Goal: Task Accomplishment & Management: Manage account settings

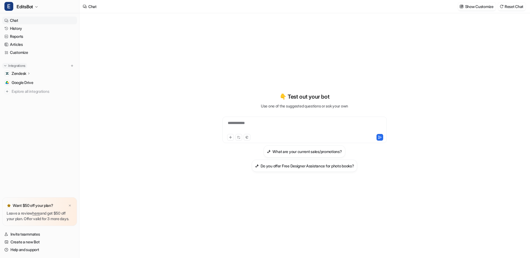
click at [21, 65] on p "Integrations" at bounding box center [16, 65] width 17 height 4
click at [35, 6] on icon "button" at bounding box center [36, 6] width 3 height 3
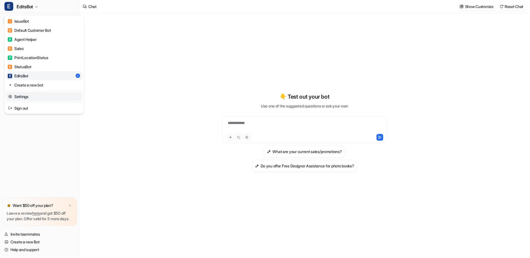
click at [29, 97] on link "Settings" at bounding box center [44, 96] width 76 height 9
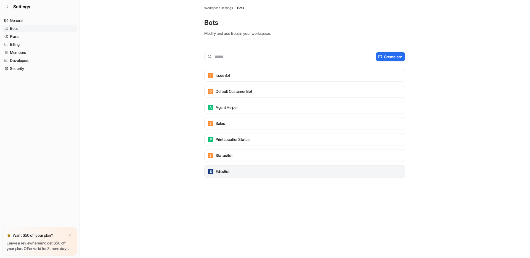
click at [234, 171] on div "E EditsBot" at bounding box center [305, 171] width 196 height 8
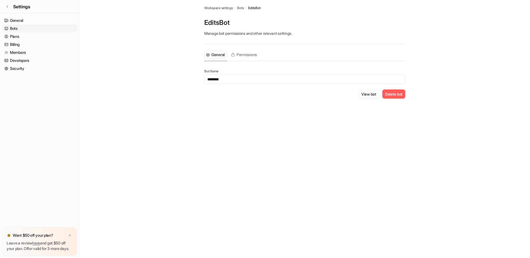
click at [370, 94] on button "View bot" at bounding box center [368, 93] width 20 height 9
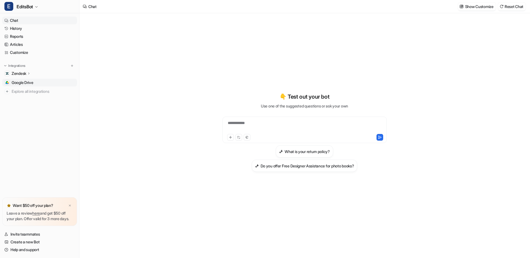
click at [24, 82] on span "Google Drive" at bounding box center [23, 83] width 22 height 6
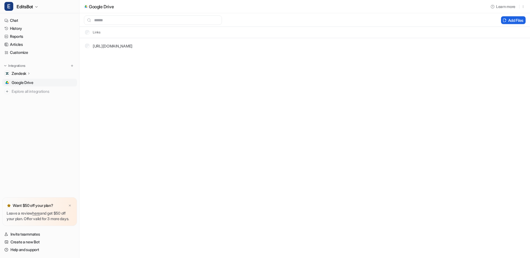
click at [511, 19] on button "Add Files" at bounding box center [513, 20] width 25 height 8
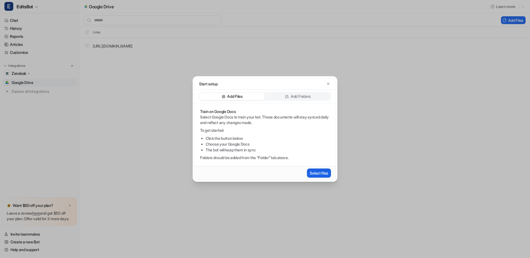
click at [320, 171] on button "Select files" at bounding box center [319, 172] width 24 height 9
click at [328, 84] on icon "button" at bounding box center [328, 84] width 4 height 4
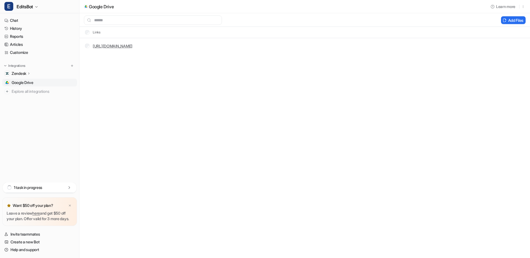
click at [132, 45] on link "[URL][DOMAIN_NAME]" at bounding box center [113, 46] width 40 height 5
click at [46, 83] on link "Google Drive" at bounding box center [39, 83] width 75 height 8
click at [517, 21] on button "Add Files" at bounding box center [513, 20] width 25 height 8
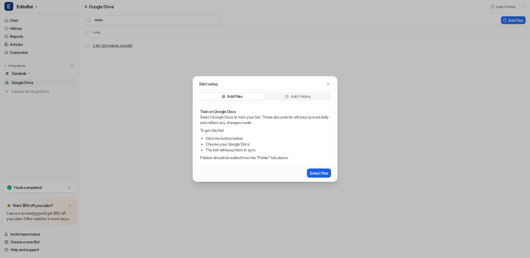
click at [313, 172] on button "Select files" at bounding box center [319, 172] width 24 height 9
click at [299, 95] on p "Add Folders" at bounding box center [300, 97] width 20 height 6
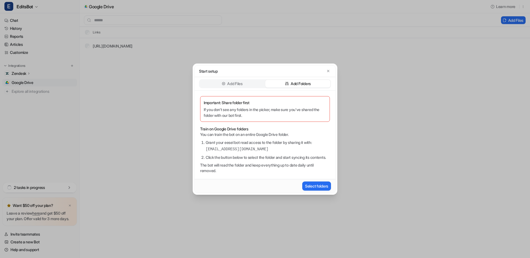
click at [242, 81] on p "Add Files" at bounding box center [234, 84] width 15 height 6
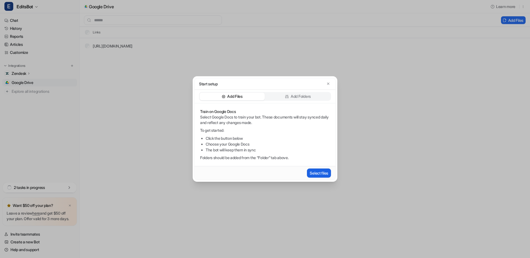
click at [320, 172] on button "Select files" at bounding box center [319, 172] width 24 height 9
click at [317, 172] on button "Select files" at bounding box center [319, 172] width 24 height 9
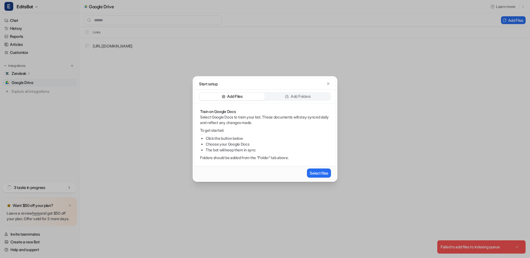
drag, startPoint x: 505, startPoint y: 247, endPoint x: 432, endPoint y: 244, distance: 72.9
click at [433, 246] on div "Start setup Add Files Add Folders Train on Google Docs Select Google Docs to tr…" at bounding box center [265, 129] width 530 height 258
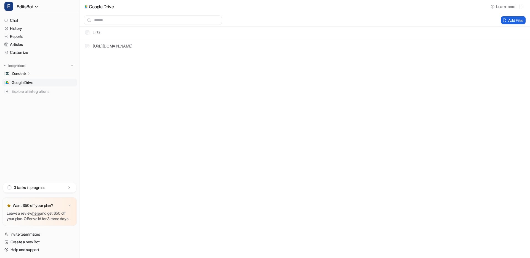
click at [512, 23] on button "Add Files" at bounding box center [513, 20] width 25 height 8
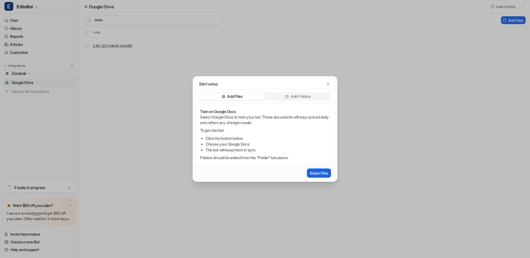
click at [317, 174] on button "Select files" at bounding box center [319, 172] width 24 height 9
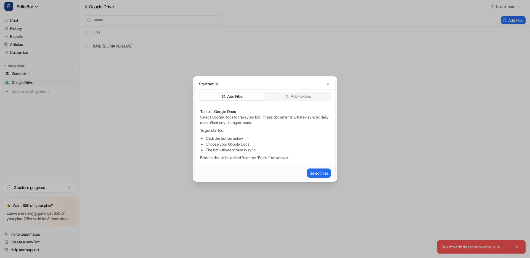
drag, startPoint x: 452, startPoint y: 249, endPoint x: 468, endPoint y: 249, distance: 15.2
click at [468, 249] on div "Start setup Add Files Add Folders Train on Google Docs Select Google Docs to tr…" at bounding box center [265, 129] width 530 height 258
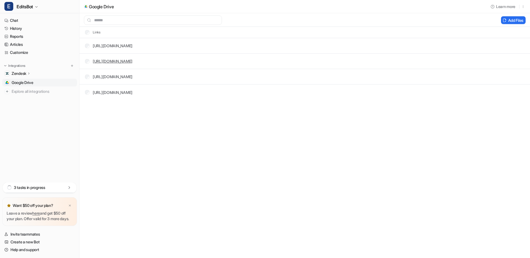
click at [132, 61] on link "[URL][DOMAIN_NAME]" at bounding box center [113, 61] width 40 height 5
click at [113, 77] on link "[URL][DOMAIN_NAME]" at bounding box center [113, 76] width 40 height 5
click at [468, 19] on button "Delete selected" at bounding box center [477, 20] width 36 height 8
click at [18, 45] on link "Articles" at bounding box center [39, 45] width 75 height 8
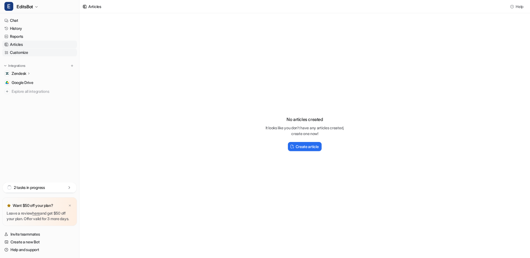
click at [20, 54] on link "Customize" at bounding box center [39, 53] width 75 height 8
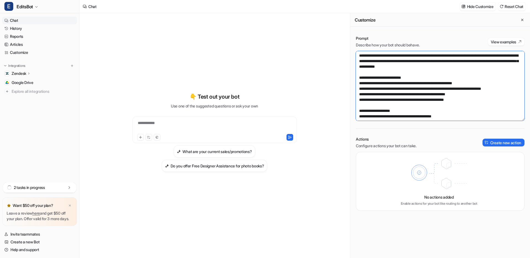
drag, startPoint x: 394, startPoint y: 56, endPoint x: 485, endPoint y: 66, distance: 91.8
click at [485, 66] on textarea at bounding box center [440, 86] width 169 height 70
drag, startPoint x: 412, startPoint y: 57, endPoint x: 409, endPoint y: 56, distance: 3.1
click at [411, 57] on textarea at bounding box center [440, 86] width 169 height 70
drag, startPoint x: 395, startPoint y: 55, endPoint x: 440, endPoint y: 55, distance: 44.7
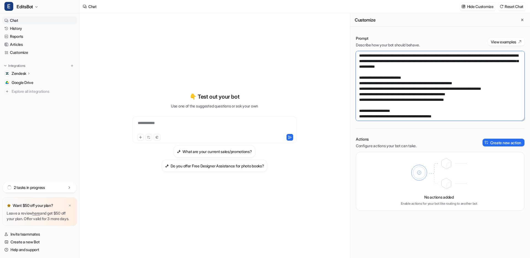
click at [440, 55] on textarea at bounding box center [440, 86] width 169 height 70
click at [363, 62] on textarea at bounding box center [440, 86] width 169 height 70
drag, startPoint x: 373, startPoint y: 61, endPoint x: 433, endPoint y: 61, distance: 60.1
click at [433, 61] on textarea at bounding box center [440, 86] width 169 height 70
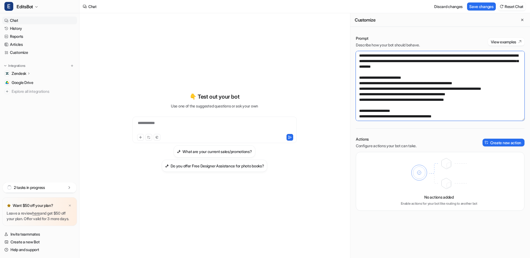
drag, startPoint x: 466, startPoint y: 61, endPoint x: 391, endPoint y: 67, distance: 75.8
click at [391, 67] on textarea at bounding box center [440, 86] width 169 height 70
click at [484, 61] on textarea at bounding box center [440, 86] width 169 height 70
drag, startPoint x: 474, startPoint y: 62, endPoint x: 498, endPoint y: 61, distance: 23.5
click at [498, 61] on textarea at bounding box center [440, 86] width 169 height 70
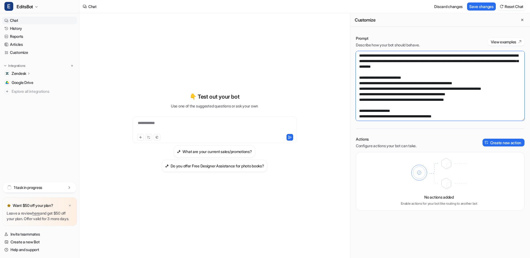
click at [496, 61] on textarea at bounding box center [440, 86] width 169 height 70
drag, startPoint x: 498, startPoint y: 61, endPoint x: 474, endPoint y: 61, distance: 23.7
click at [474, 61] on textarea at bounding box center [440, 86] width 169 height 70
click at [469, 61] on textarea at bounding box center [440, 86] width 169 height 70
drag, startPoint x: 451, startPoint y: 61, endPoint x: 497, endPoint y: 64, distance: 45.6
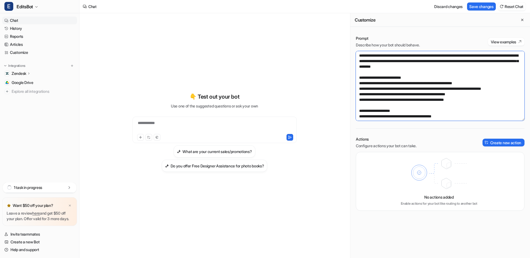
click at [497, 62] on textarea at bounding box center [440, 86] width 169 height 70
drag, startPoint x: 418, startPoint y: 66, endPoint x: 420, endPoint y: 71, distance: 5.3
click at [418, 66] on textarea at bounding box center [440, 86] width 169 height 70
click at [482, 61] on textarea at bounding box center [440, 86] width 169 height 70
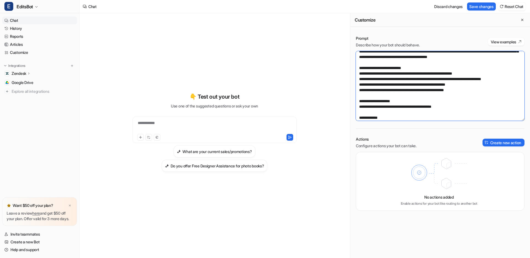
scroll to position [15, 0]
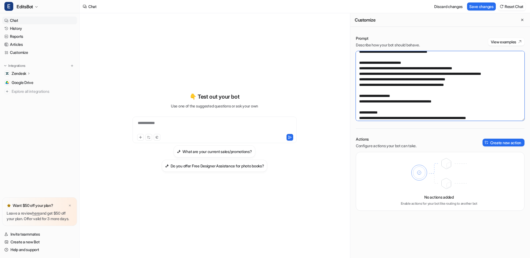
click at [376, 74] on textarea at bounding box center [440, 86] width 169 height 70
click at [456, 74] on textarea at bounding box center [440, 86] width 169 height 70
click at [382, 79] on textarea at bounding box center [440, 86] width 169 height 70
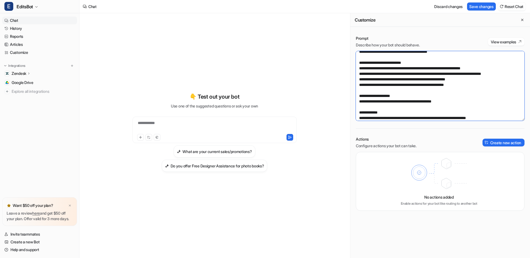
click at [382, 79] on textarea at bounding box center [440, 86] width 169 height 70
click at [467, 79] on textarea at bounding box center [440, 86] width 169 height 70
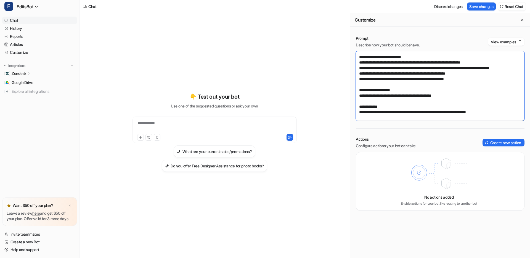
scroll to position [19, 0]
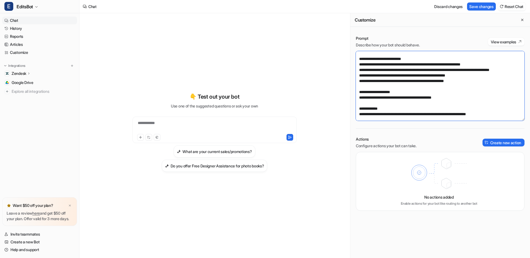
click at [362, 92] on textarea at bounding box center [440, 86] width 169 height 70
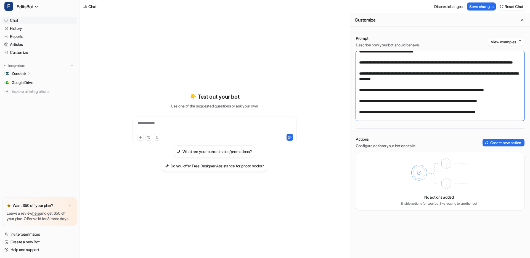
scroll to position [333, 0]
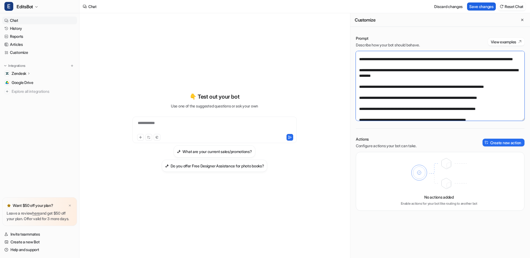
type textarea "**********"
click at [482, 6] on button "Save changes" at bounding box center [481, 6] width 29 height 8
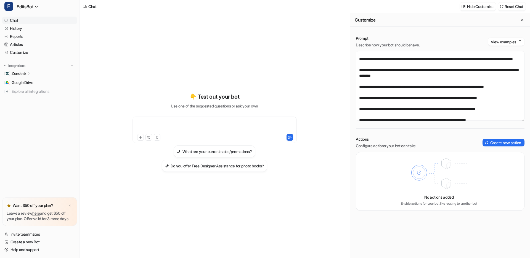
click at [192, 124] on div at bounding box center [214, 126] width 161 height 13
paste div
click at [290, 138] on icon at bounding box center [290, 137] width 4 height 4
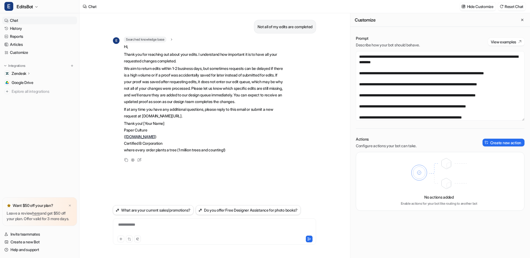
scroll to position [347, 0]
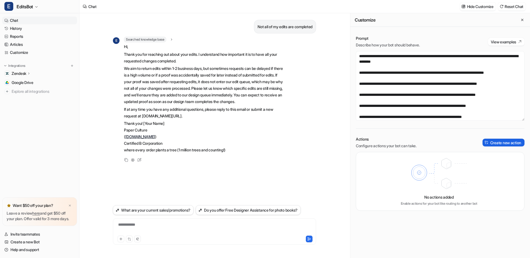
click at [500, 142] on button "Create new action" at bounding box center [503, 142] width 42 height 8
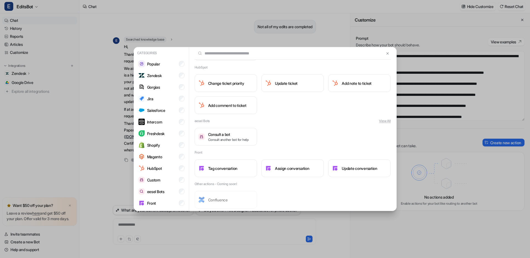
scroll to position [452, 0]
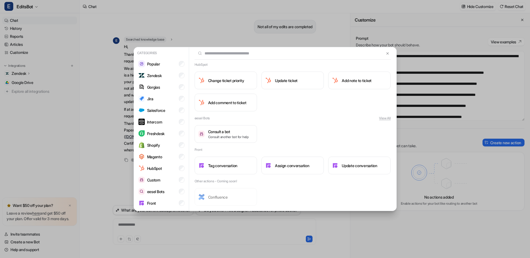
click at [425, 119] on div "Categories Popular Zendesk Gorgias Jira Salesforce Intercom Freshdesk Shopify M…" at bounding box center [265, 129] width 530 height 258
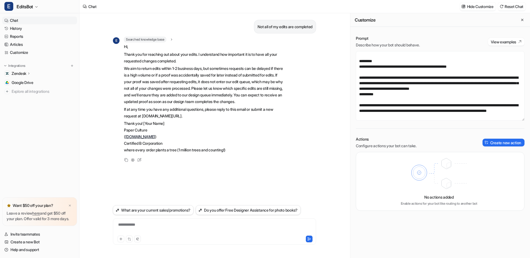
scroll to position [618, 0]
click at [429, 110] on textarea at bounding box center [440, 86] width 169 height 70
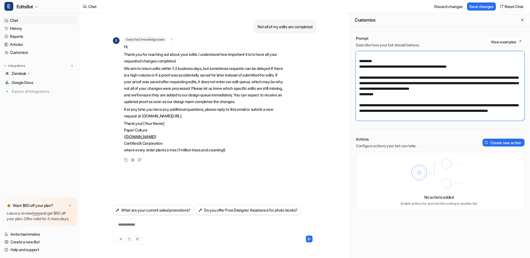
scroll to position [621, 0]
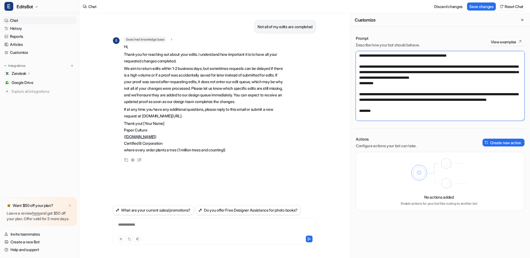
type textarea "**********"
click at [501, 42] on button "View examples" at bounding box center [506, 42] width 36 height 8
click at [514, 141] on button "Create new action" at bounding box center [503, 142] width 42 height 8
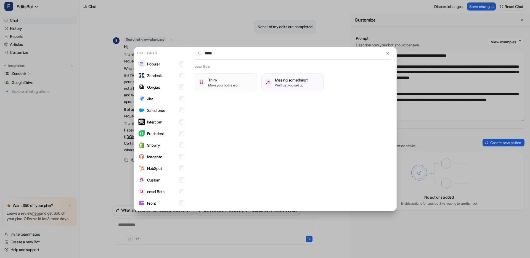
type input "*****"
click at [225, 83] on p "Make your bot reason" at bounding box center [223, 85] width 31 height 5
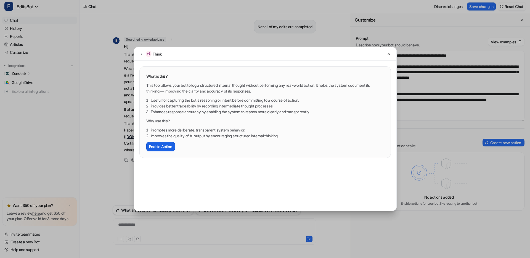
click at [159, 145] on button "Enable Action" at bounding box center [160, 146] width 29 height 9
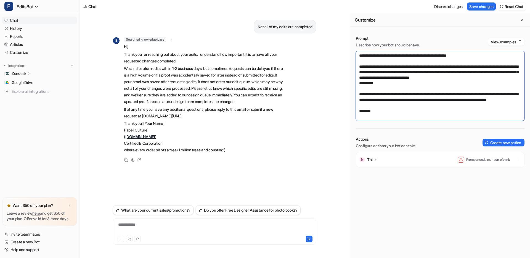
click at [378, 119] on textarea at bounding box center [440, 86] width 169 height 70
drag, startPoint x: 369, startPoint y: 110, endPoint x: 386, endPoint y: 117, distance: 18.3
click at [338, 109] on div "Not all of my edits are completed E Searched knowledge base search_queries : "n…" at bounding box center [304, 135] width 450 height 244
paste textarea "**********"
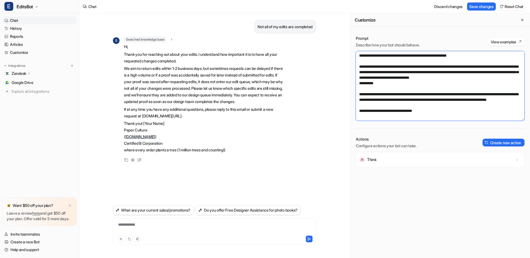
click at [419, 110] on textarea at bounding box center [440, 86] width 169 height 70
click at [419, 111] on textarea at bounding box center [440, 86] width 169 height 70
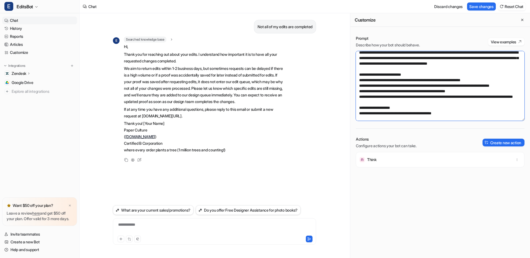
scroll to position [0, 0]
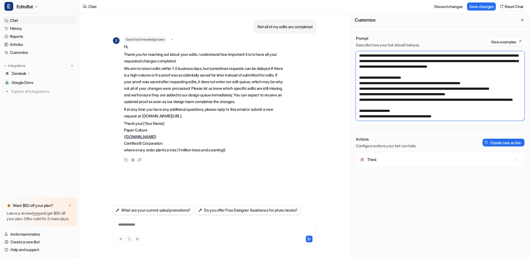
click at [392, 72] on textarea at bounding box center [440, 86] width 169 height 70
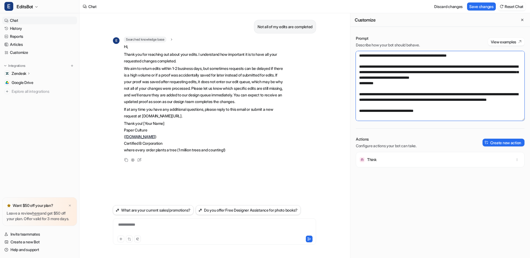
scroll to position [6, 0]
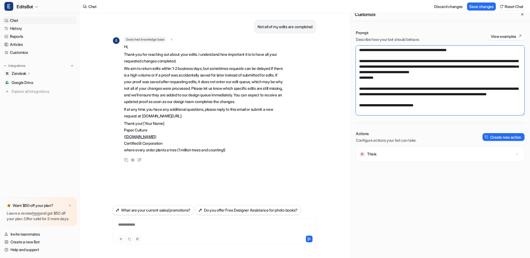
drag, startPoint x: 425, startPoint y: 94, endPoint x: 354, endPoint y: 83, distance: 71.7
click at [354, 83] on div "Prompt Describe how your bot should behave. View examples Actions Configure act…" at bounding box center [440, 141] width 180 height 233
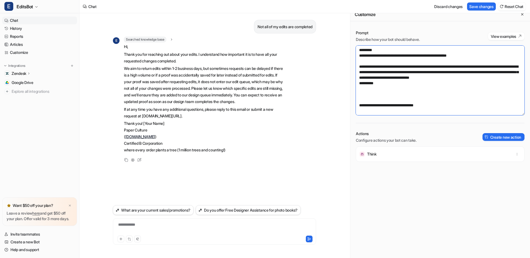
scroll to position [623, 0]
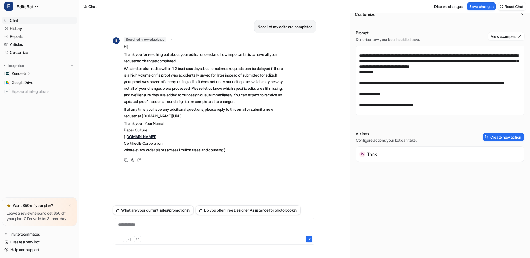
click at [25, 73] on p "Zendesk" at bounding box center [19, 74] width 15 height 6
click at [27, 90] on p "Sources" at bounding box center [23, 90] width 14 height 6
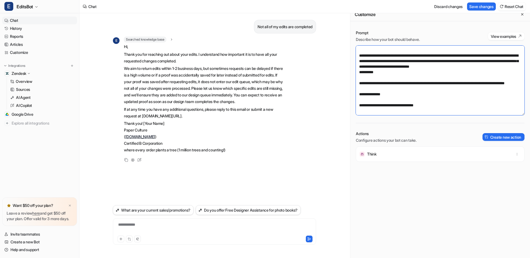
click at [373, 110] on textarea at bounding box center [440, 81] width 169 height 70
click at [407, 111] on textarea at bounding box center [440, 81] width 169 height 70
type textarea "**********"
click at [481, 6] on button "Save changes" at bounding box center [481, 6] width 29 height 8
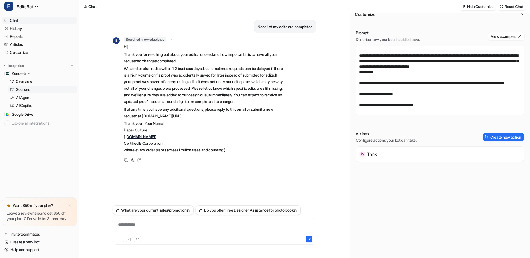
click at [26, 90] on p "Sources" at bounding box center [23, 90] width 14 height 6
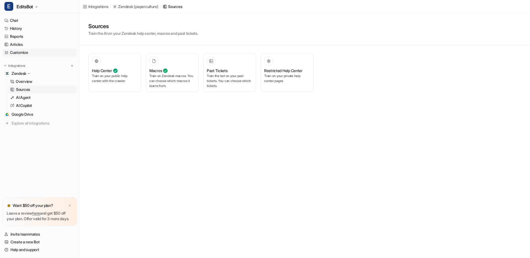
click at [18, 52] on link "Customize" at bounding box center [39, 53] width 75 height 8
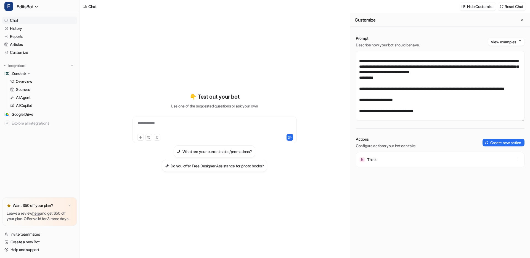
scroll to position [6, 0]
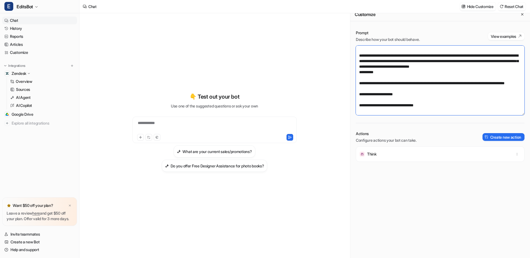
click at [407, 94] on textarea at bounding box center [440, 81] width 169 height 70
paste textarea "**********"
drag, startPoint x: 494, startPoint y: 94, endPoint x: 355, endPoint y: 92, distance: 139.0
click at [356, 92] on textarea at bounding box center [440, 81] width 169 height 70
click at [366, 70] on textarea at bounding box center [440, 81] width 169 height 70
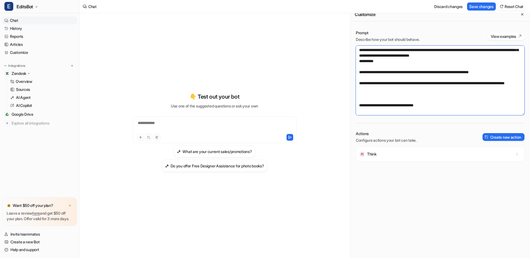
scroll to position [651, 0]
click at [504, 65] on textarea at bounding box center [440, 81] width 169 height 70
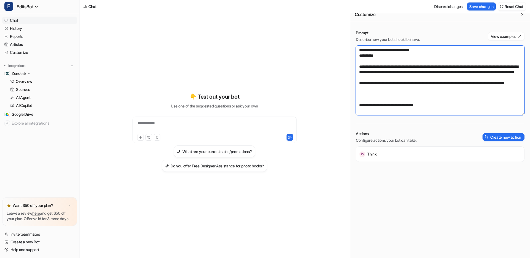
scroll to position [662, 0]
click at [366, 92] on textarea at bounding box center [440, 81] width 169 height 70
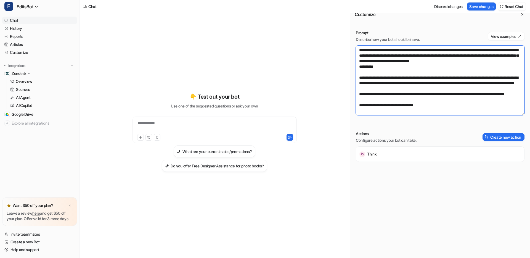
scroll to position [651, 0]
click at [436, 105] on textarea at bounding box center [440, 81] width 169 height 70
drag, startPoint x: 398, startPoint y: 105, endPoint x: 431, endPoint y: 106, distance: 33.1
click at [431, 106] on textarea at bounding box center [440, 81] width 169 height 70
type textarea "**********"
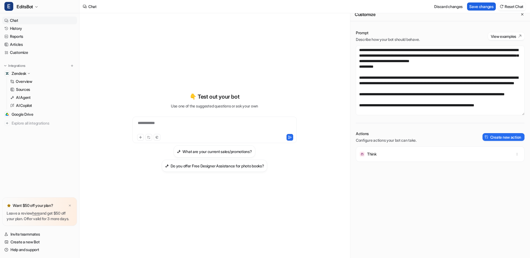
click at [479, 6] on button "Save changes" at bounding box center [481, 6] width 29 height 8
click at [173, 121] on div at bounding box center [214, 126] width 161 height 13
paste div
drag, startPoint x: 289, startPoint y: 137, endPoint x: 297, endPoint y: 169, distance: 33.3
click at [289, 137] on icon at bounding box center [290, 137] width 4 height 4
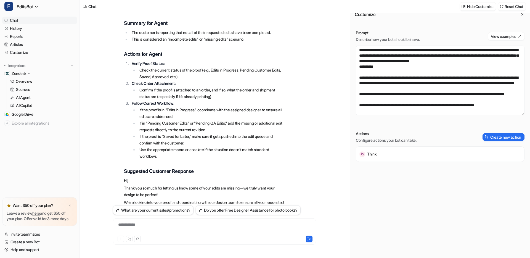
scroll to position [37, 0]
click at [402, 93] on textarea at bounding box center [440, 81] width 169 height 70
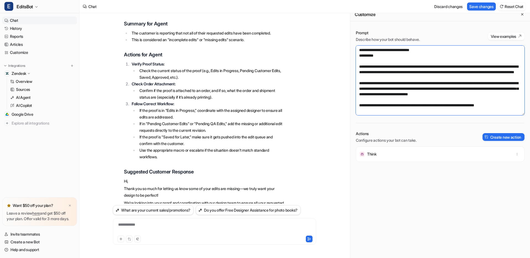
scroll to position [662, 0]
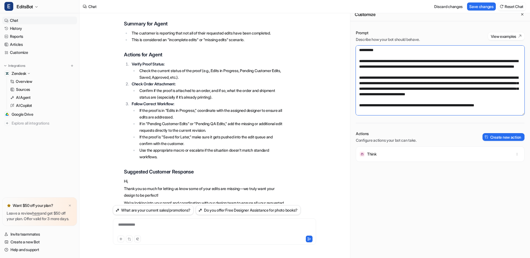
click at [405, 99] on textarea at bounding box center [440, 81] width 169 height 70
click at [451, 100] on textarea at bounding box center [440, 81] width 169 height 70
click at [484, 100] on textarea at bounding box center [440, 81] width 169 height 70
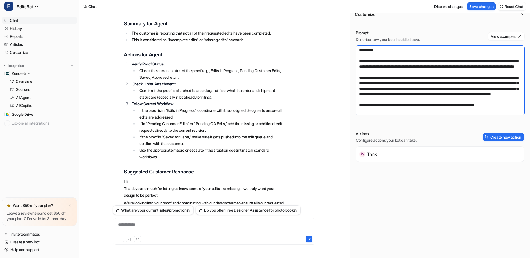
click at [521, 99] on textarea at bounding box center [440, 81] width 169 height 70
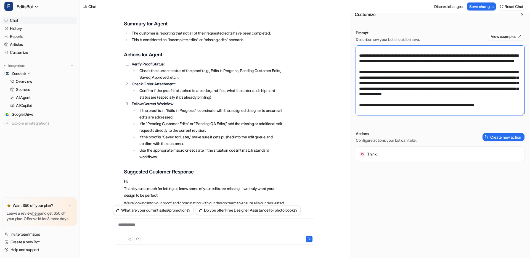
scroll to position [673, 0]
type textarea "**********"
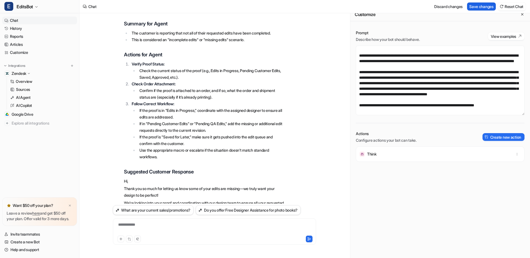
click at [478, 6] on button "Save changes" at bounding box center [481, 6] width 29 height 8
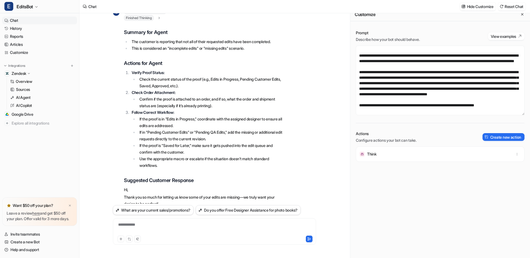
scroll to position [0, 0]
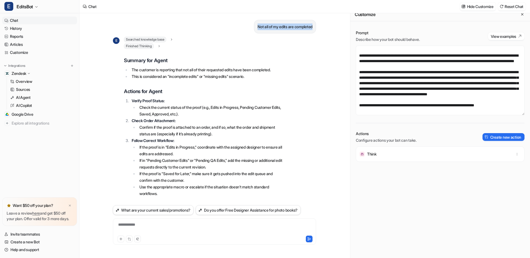
drag, startPoint x: 254, startPoint y: 27, endPoint x: 313, endPoint y: 26, distance: 59.0
click at [313, 26] on div "Not all of my edits are completed" at bounding box center [285, 27] width 62 height 14
copy p "Not all of my edits are completed"
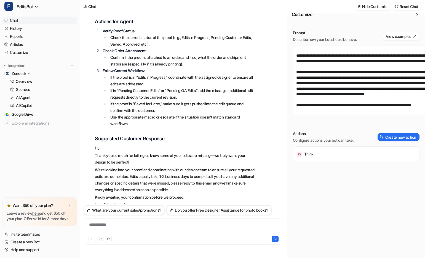
scroll to position [756, 0]
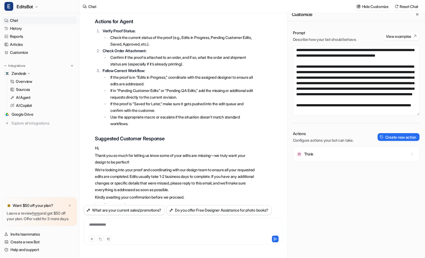
click at [129, 228] on div "**********" at bounding box center [183, 228] width 196 height 13
click at [276, 239] on icon at bounding box center [275, 239] width 4 height 4
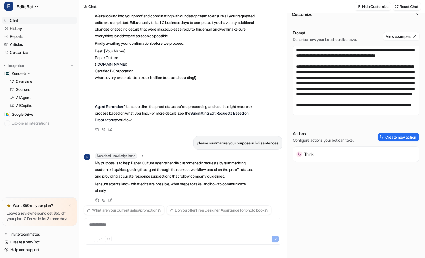
scroll to position [230, 0]
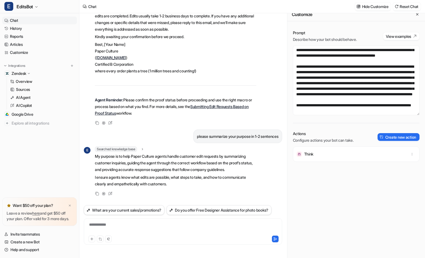
click at [134, 226] on div "**********" at bounding box center [183, 228] width 196 height 13
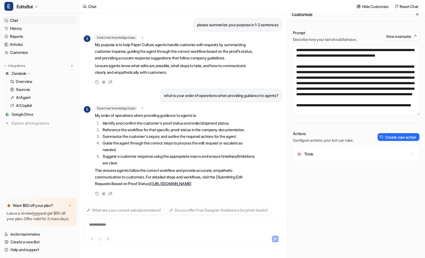
scroll to position [342, 0]
